Goal: Information Seeking & Learning: Learn about a topic

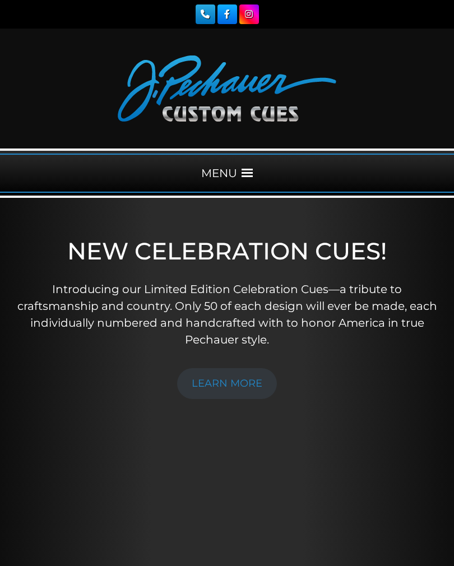
click at [245, 179] on div "MENU" at bounding box center [227, 173] width 454 height 39
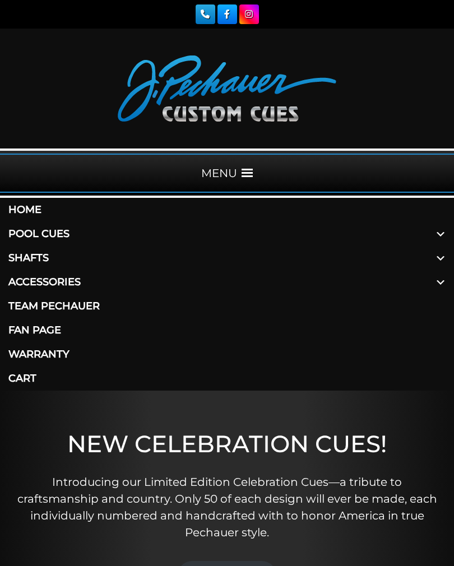
click at [63, 238] on link "Pool Cues" at bounding box center [227, 234] width 454 height 24
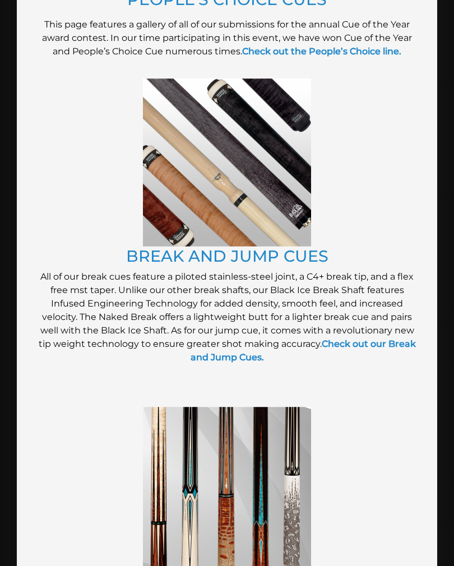
scroll to position [1728, 0]
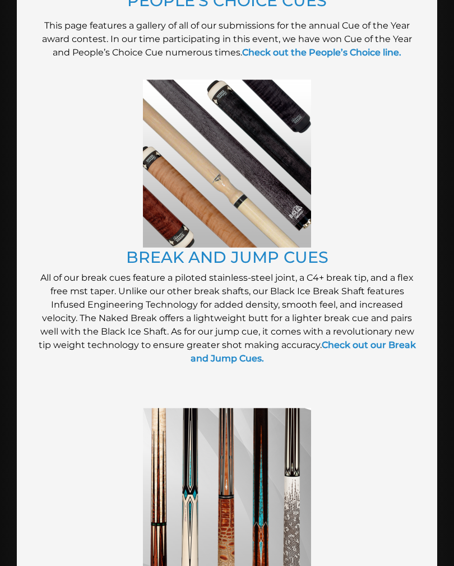
click at [240, 257] on link "BREAK AND JUMP CUES" at bounding box center [227, 257] width 202 height 20
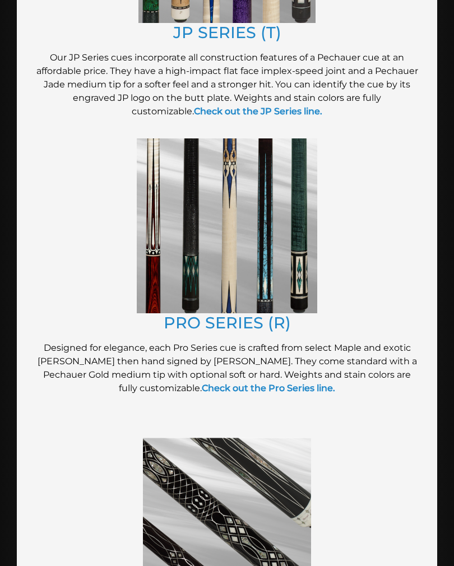
scroll to position [1110, 0]
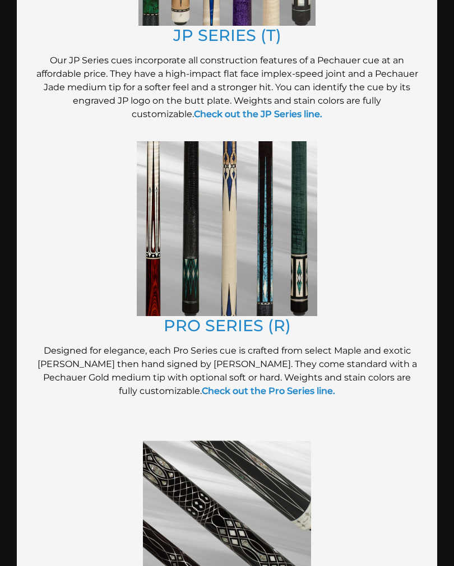
click at [256, 323] on link "PRO SERIES (R)" at bounding box center [227, 326] width 127 height 20
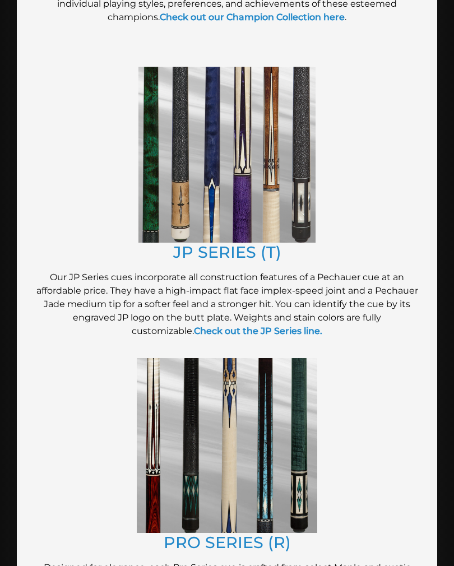
scroll to position [889, 0]
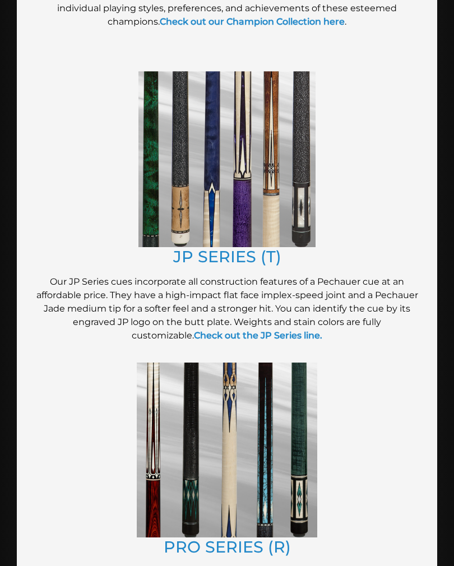
click at [201, 258] on link "JP SERIES (T)" at bounding box center [227, 257] width 108 height 20
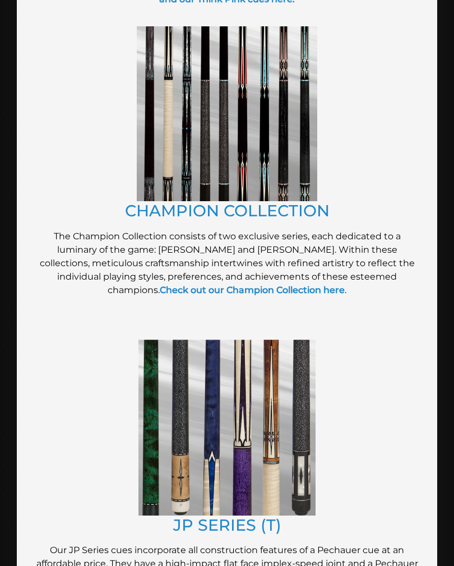
scroll to position [620, 0]
click at [153, 211] on link "CHAMPION COLLECTION" at bounding box center [227, 211] width 205 height 20
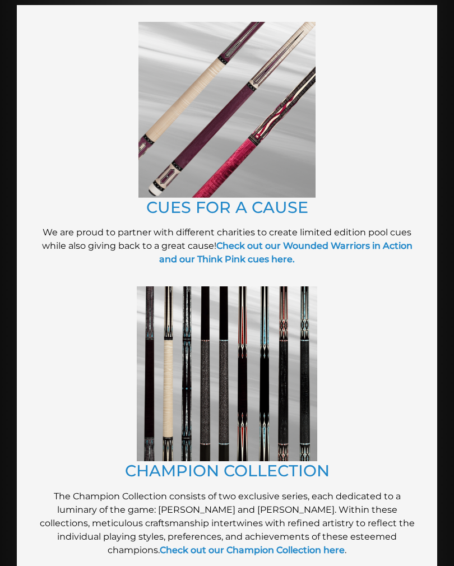
scroll to position [353, 0]
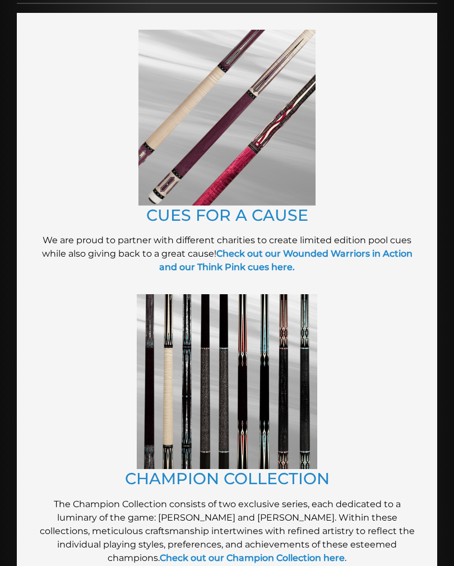
click at [171, 209] on link "CUES FOR A CAUSE" at bounding box center [227, 215] width 162 height 20
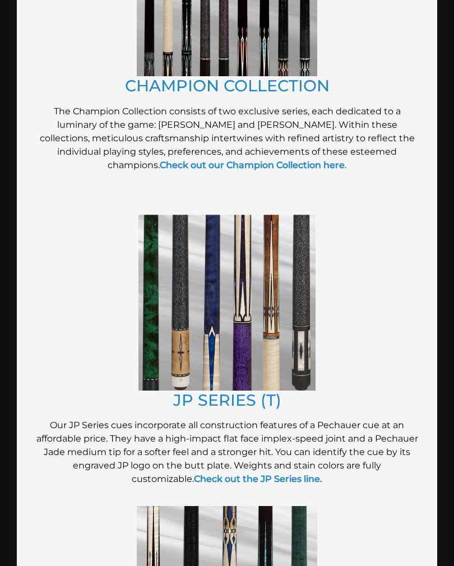
scroll to position [745, 0]
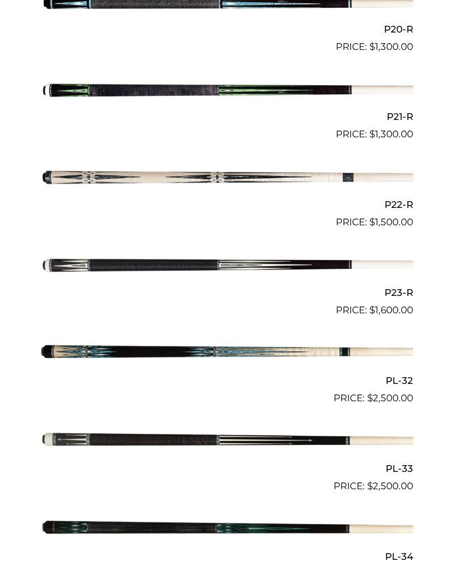
scroll to position [2120, 0]
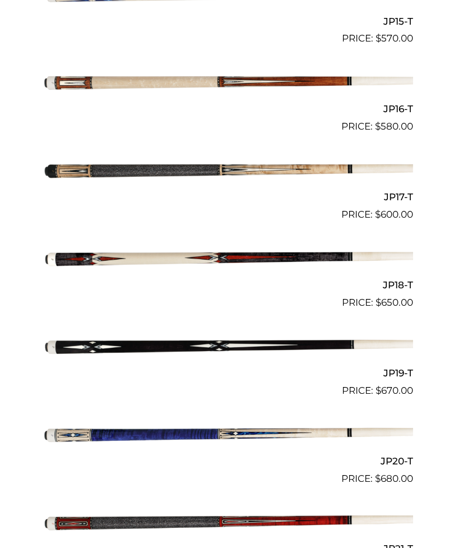
scroll to position [1688, 0]
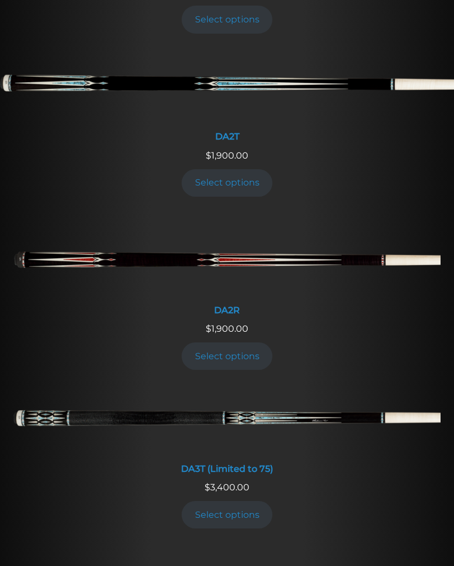
scroll to position [1360, 0]
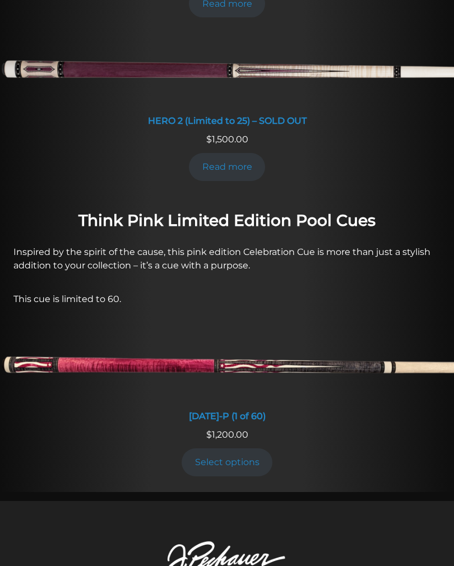
scroll to position [751, 0]
